Goal: Transaction & Acquisition: Purchase product/service

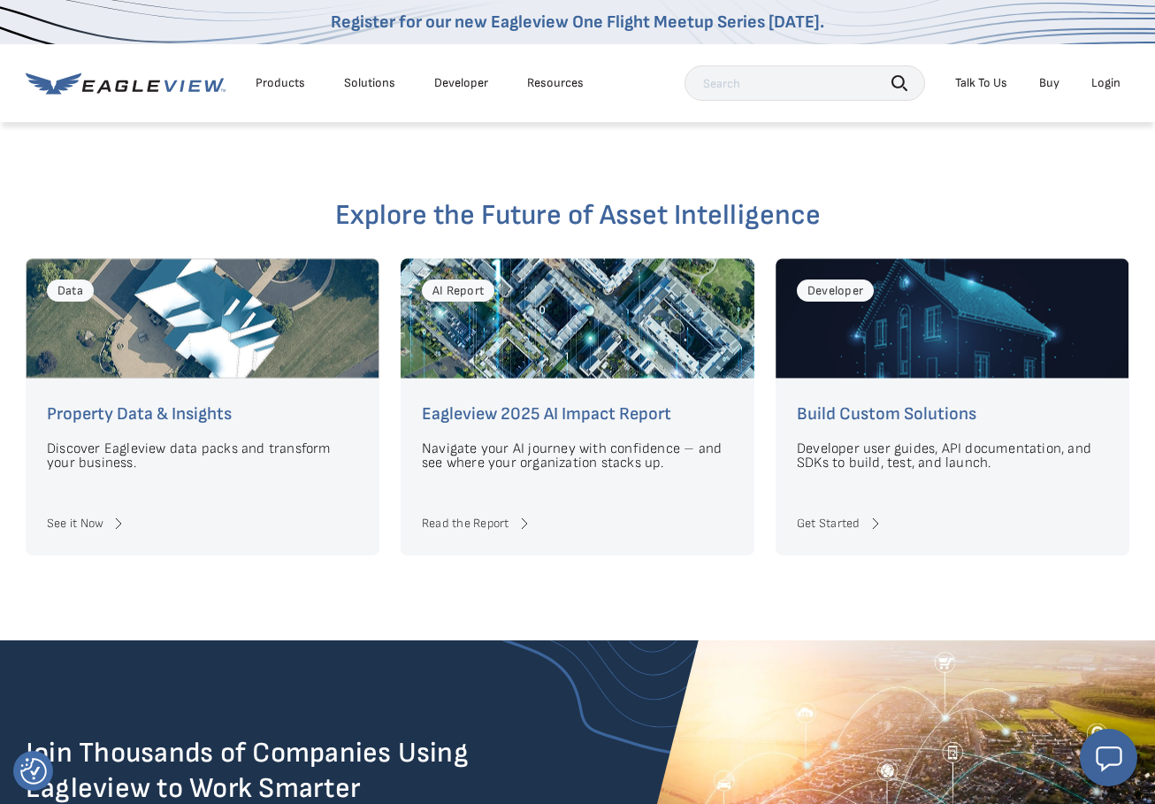
scroll to position [3946, 0]
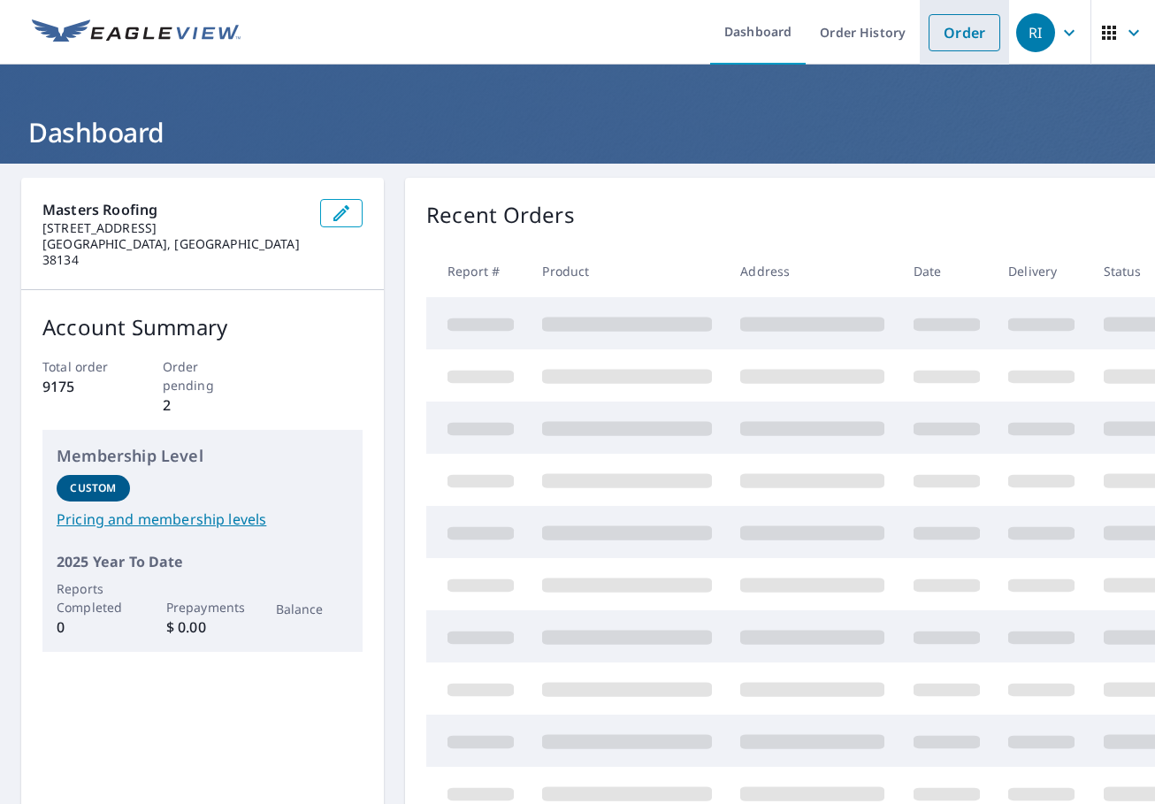
click at [956, 30] on link "Order" at bounding box center [965, 32] width 72 height 37
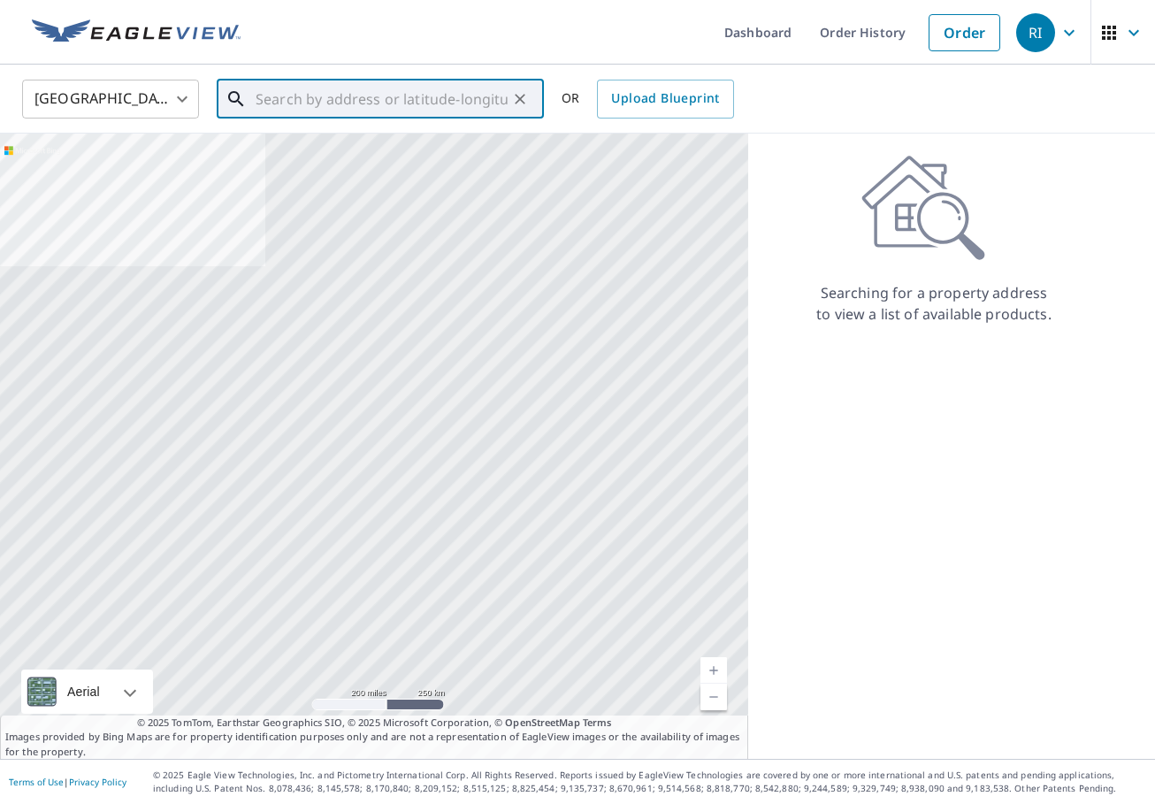
click at [259, 102] on input "text" at bounding box center [382, 99] width 252 height 50
paste input "1616 Beckenhall St"
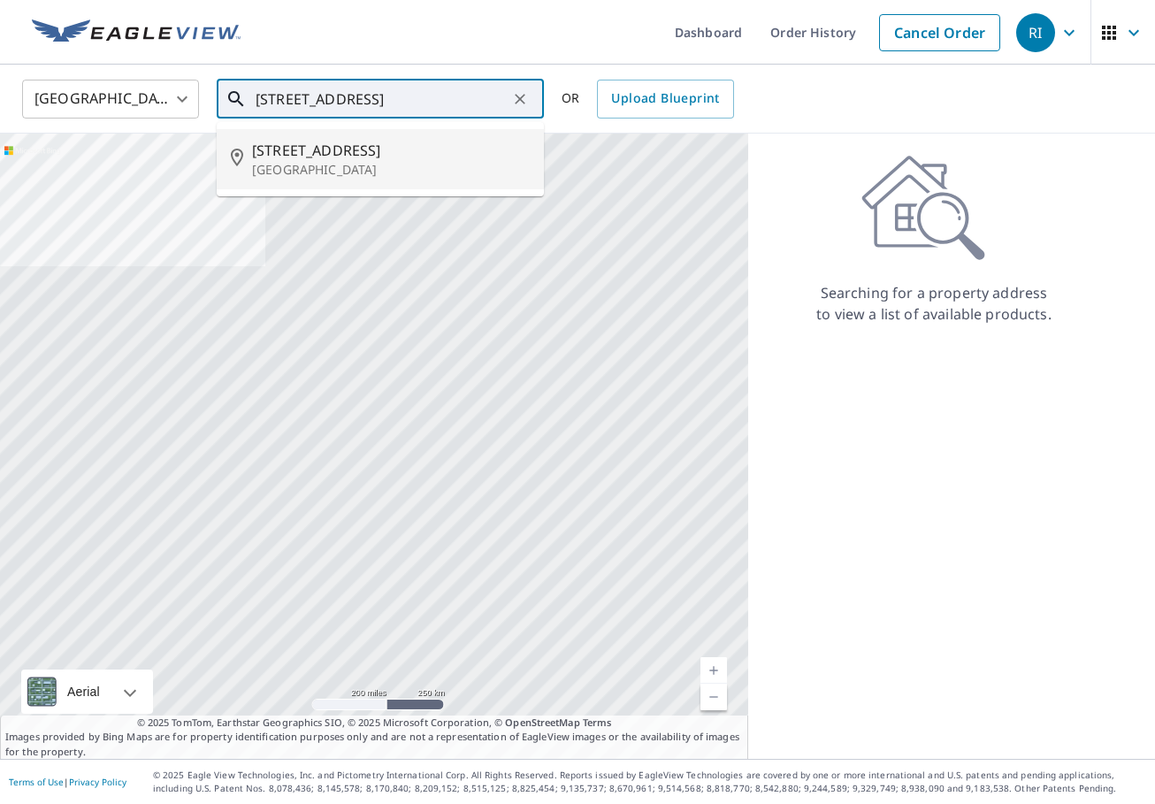
click at [303, 147] on span "1616 Beckenhall St" at bounding box center [391, 150] width 278 height 21
type input "1616 Beckenhall St Collierville, TN 38017"
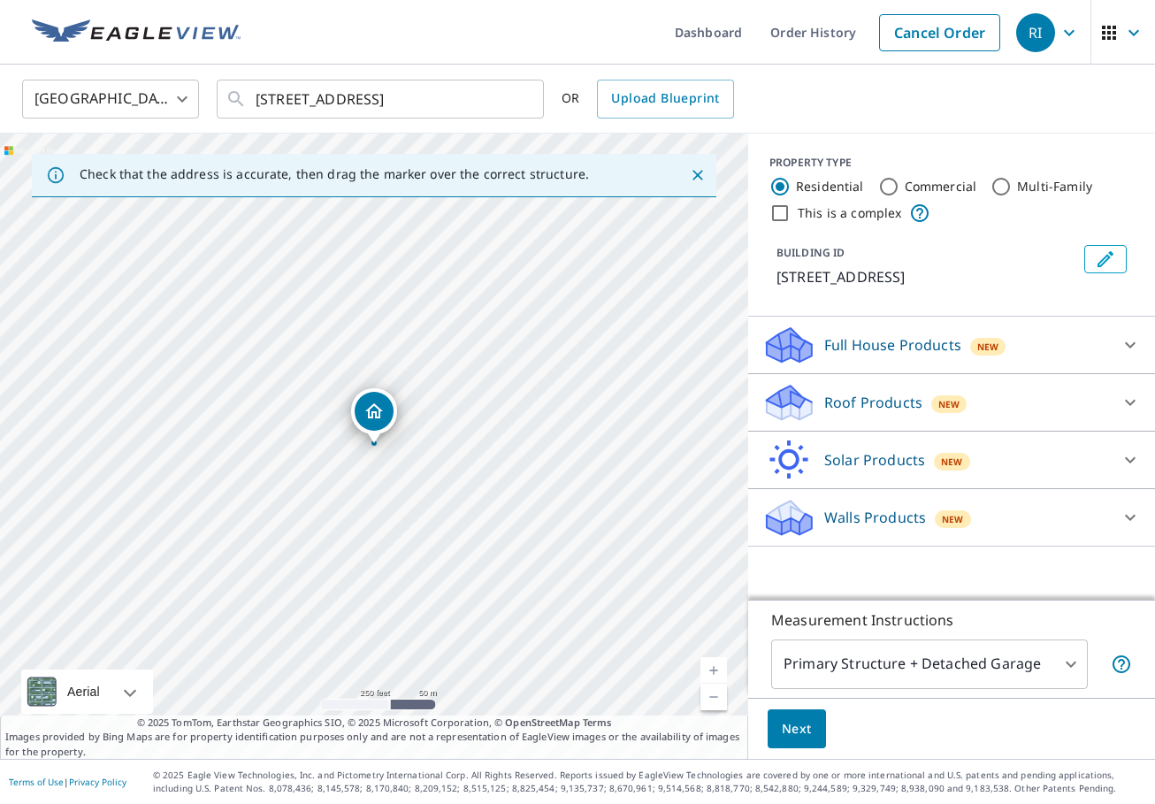
click at [1127, 402] on icon at bounding box center [1130, 403] width 11 height 6
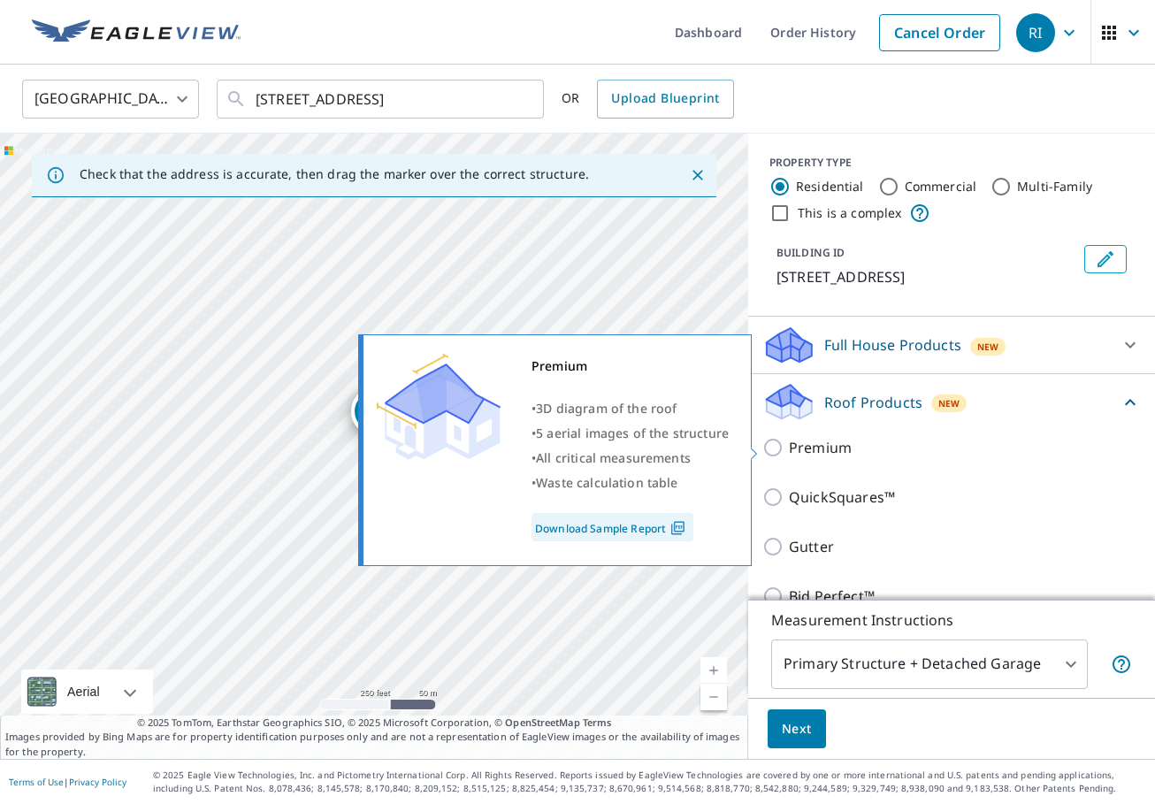
click at [776, 448] on input "Premium" at bounding box center [776, 447] width 27 height 21
checkbox input "true"
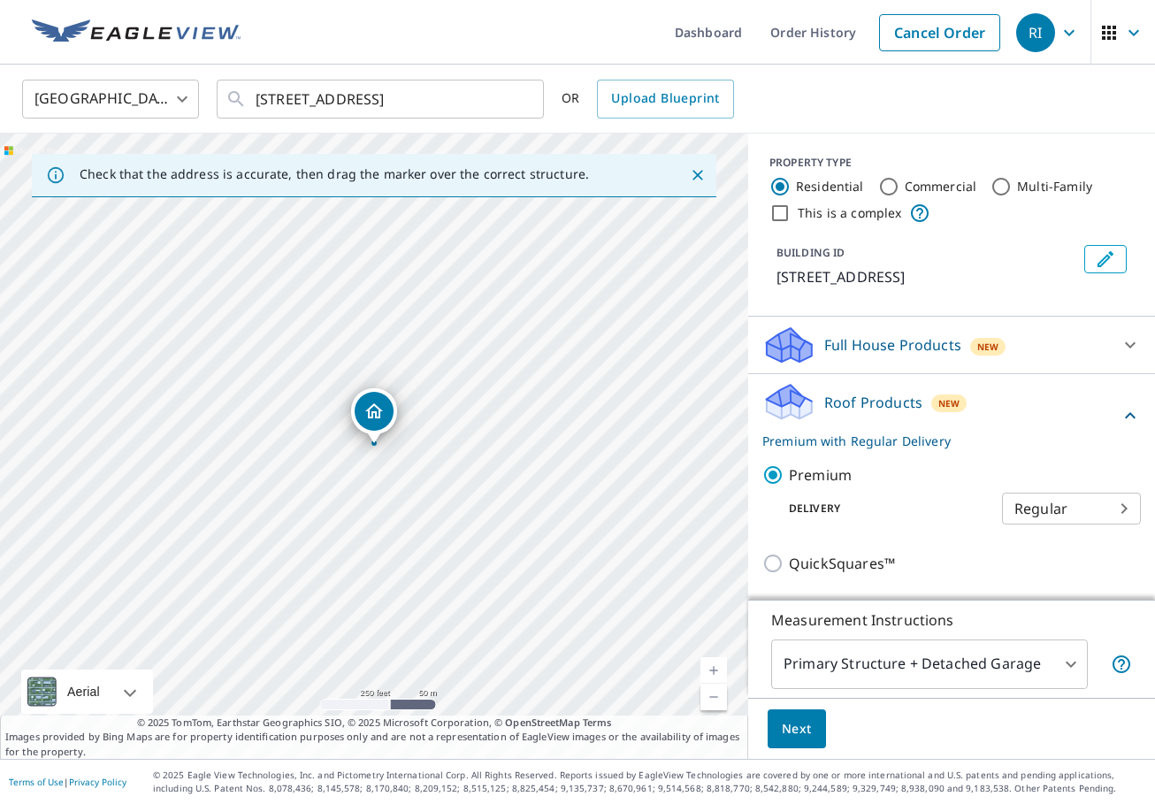
click at [788, 721] on span "Next" at bounding box center [797, 729] width 30 height 22
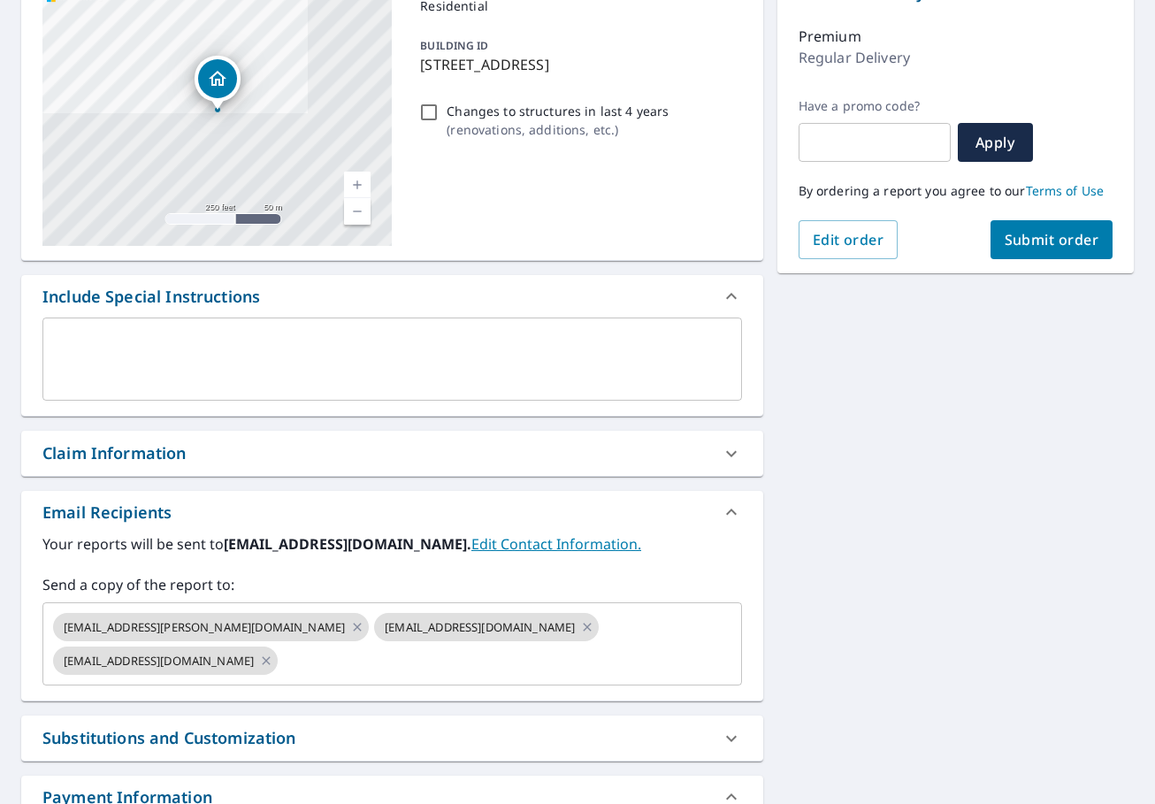
scroll to position [214, 0]
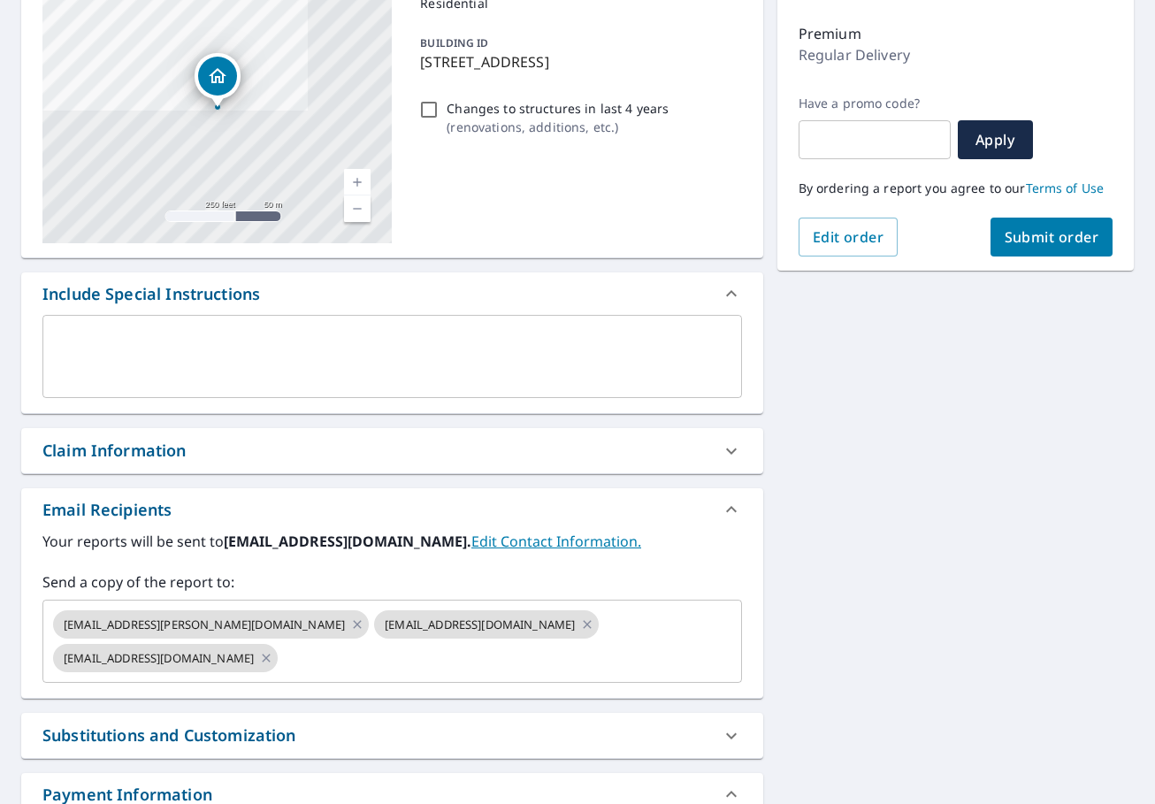
click at [728, 449] on icon at bounding box center [731, 451] width 11 height 6
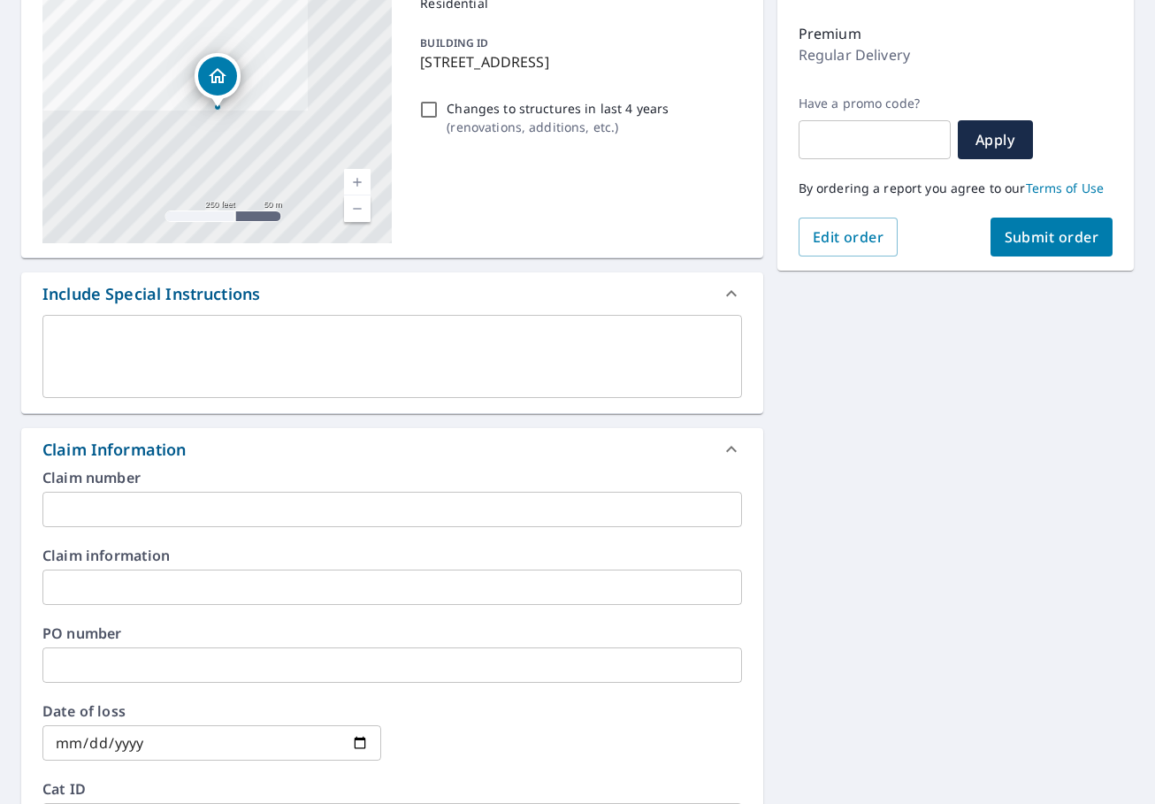
click at [173, 518] on input "text" at bounding box center [392, 509] width 700 height 35
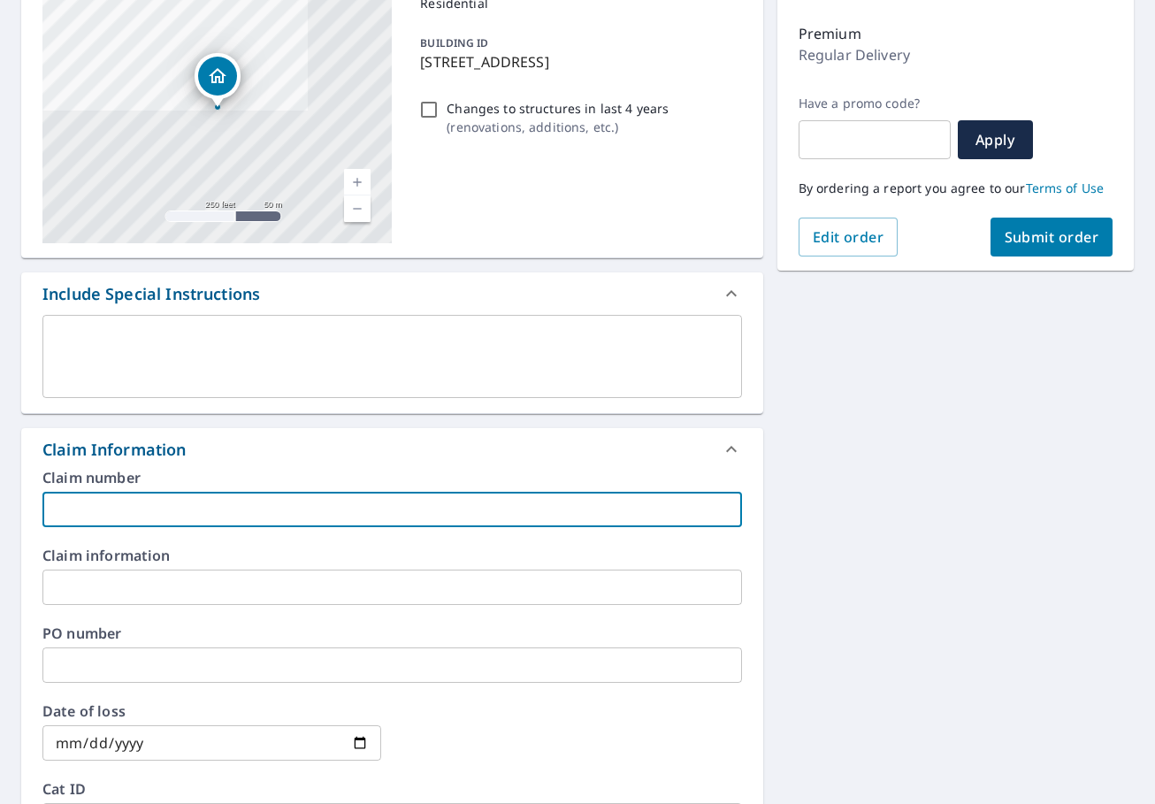
paste input "Subramanian Bagavathi Perumal"
type input "Subramanian Bagavathi Perumal - DS"
click at [728, 446] on icon at bounding box center [731, 449] width 21 height 21
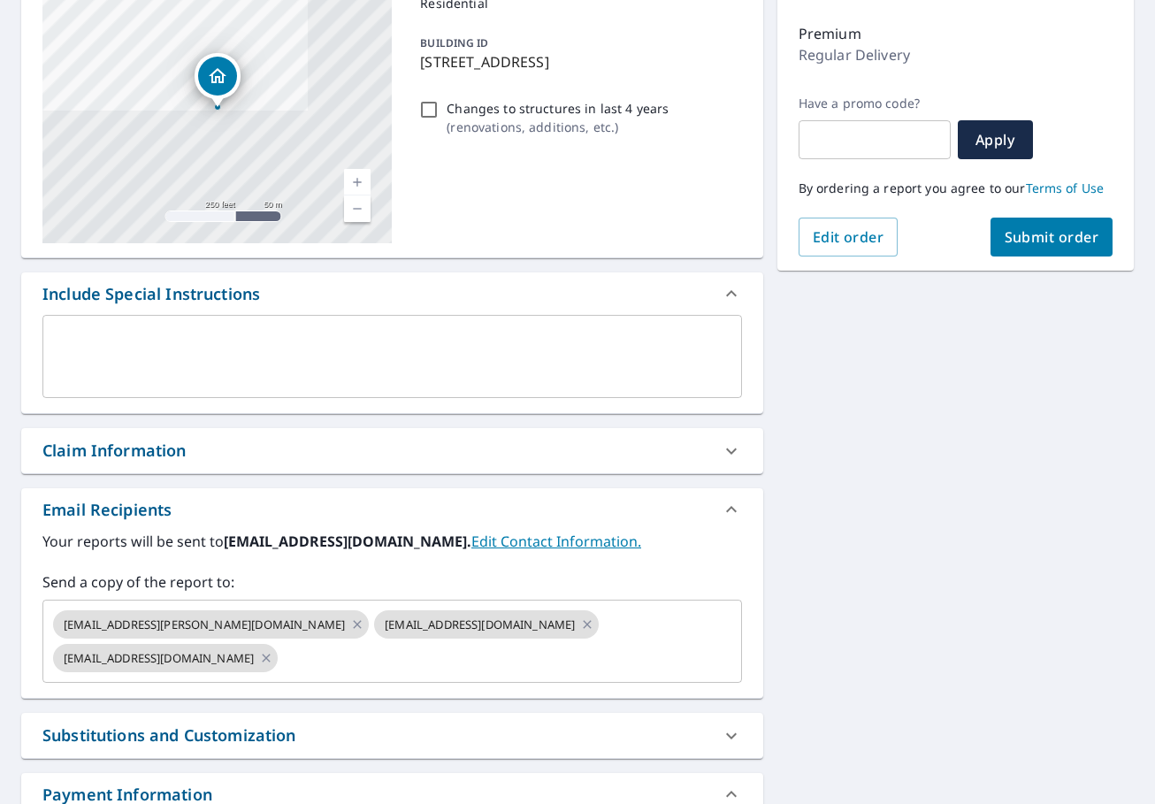
click at [1034, 228] on span "Submit order" at bounding box center [1052, 236] width 95 height 19
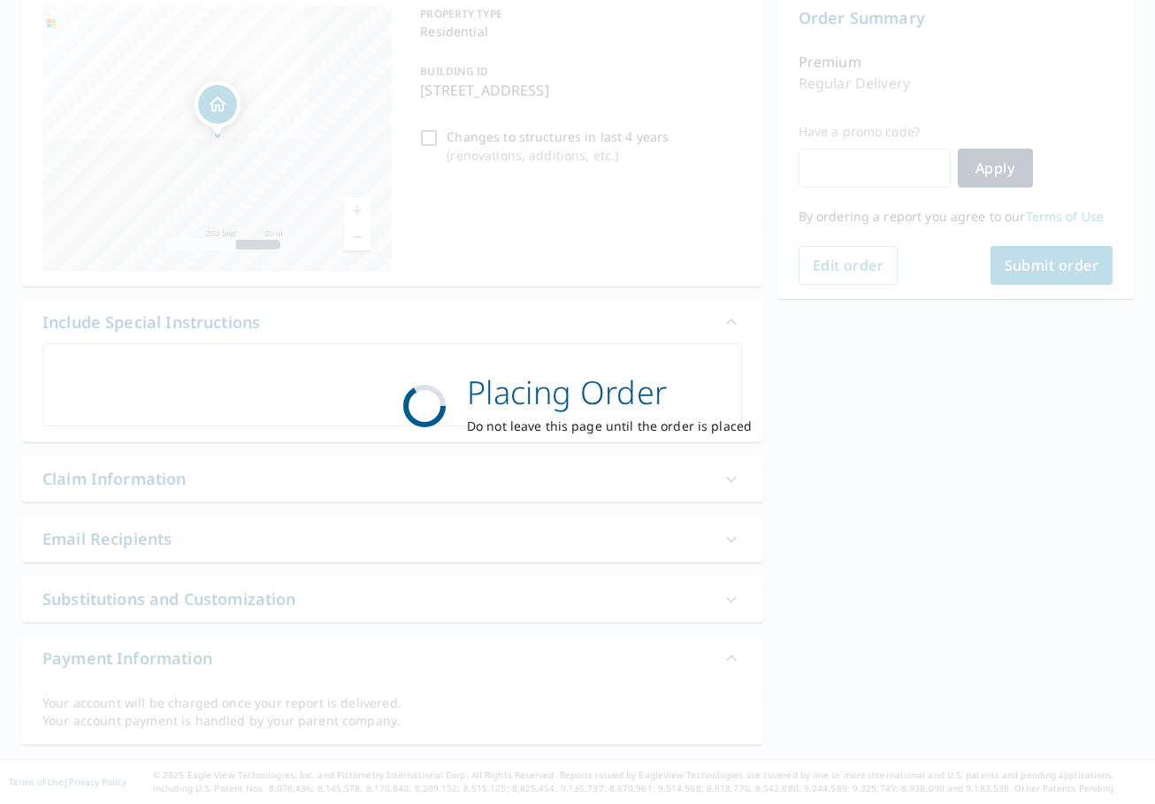
scroll to position [186, 0]
